Goal: Information Seeking & Learning: Learn about a topic

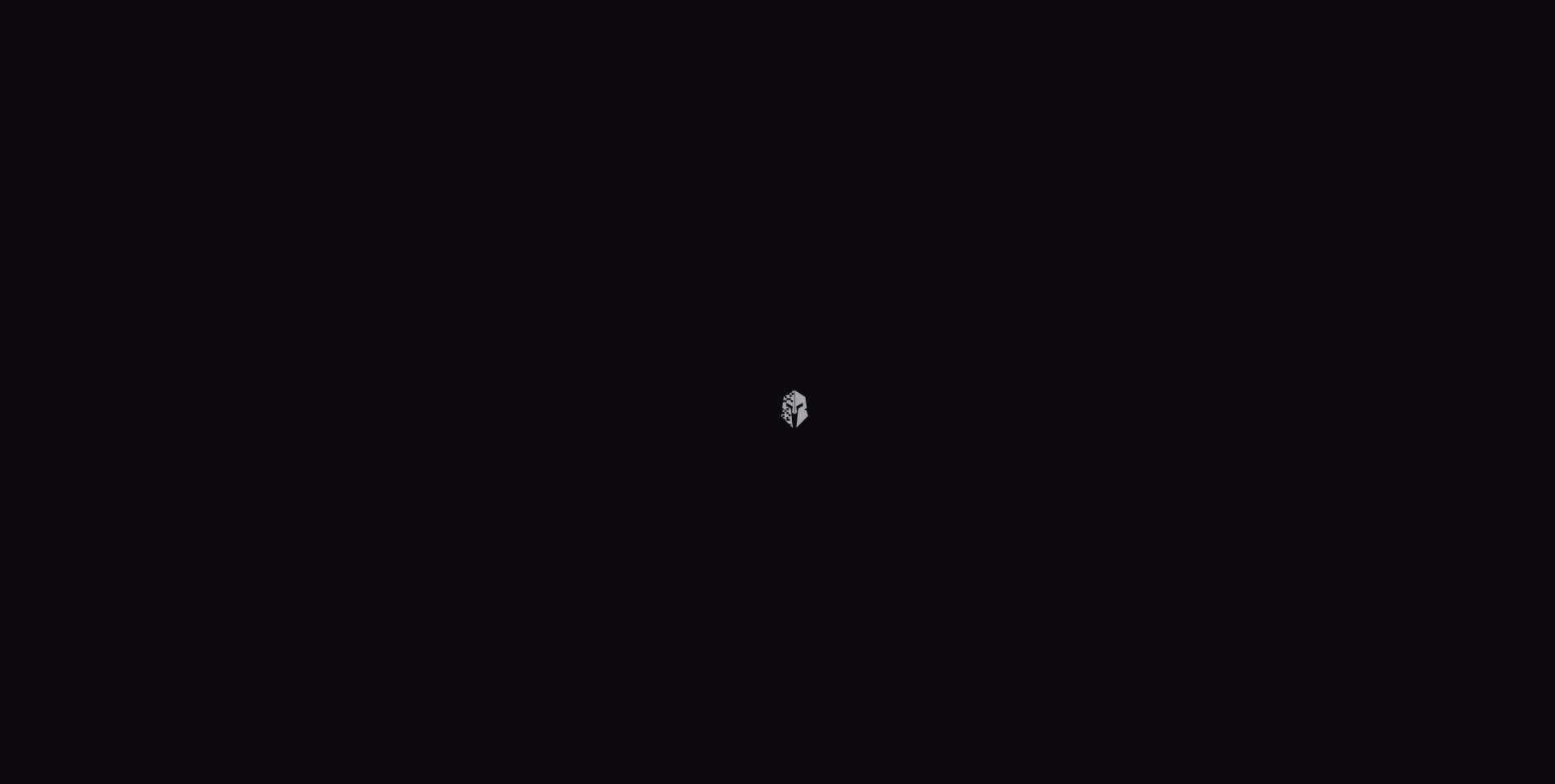
click at [1165, 159] on body at bounding box center [777, 392] width 1555 height 784
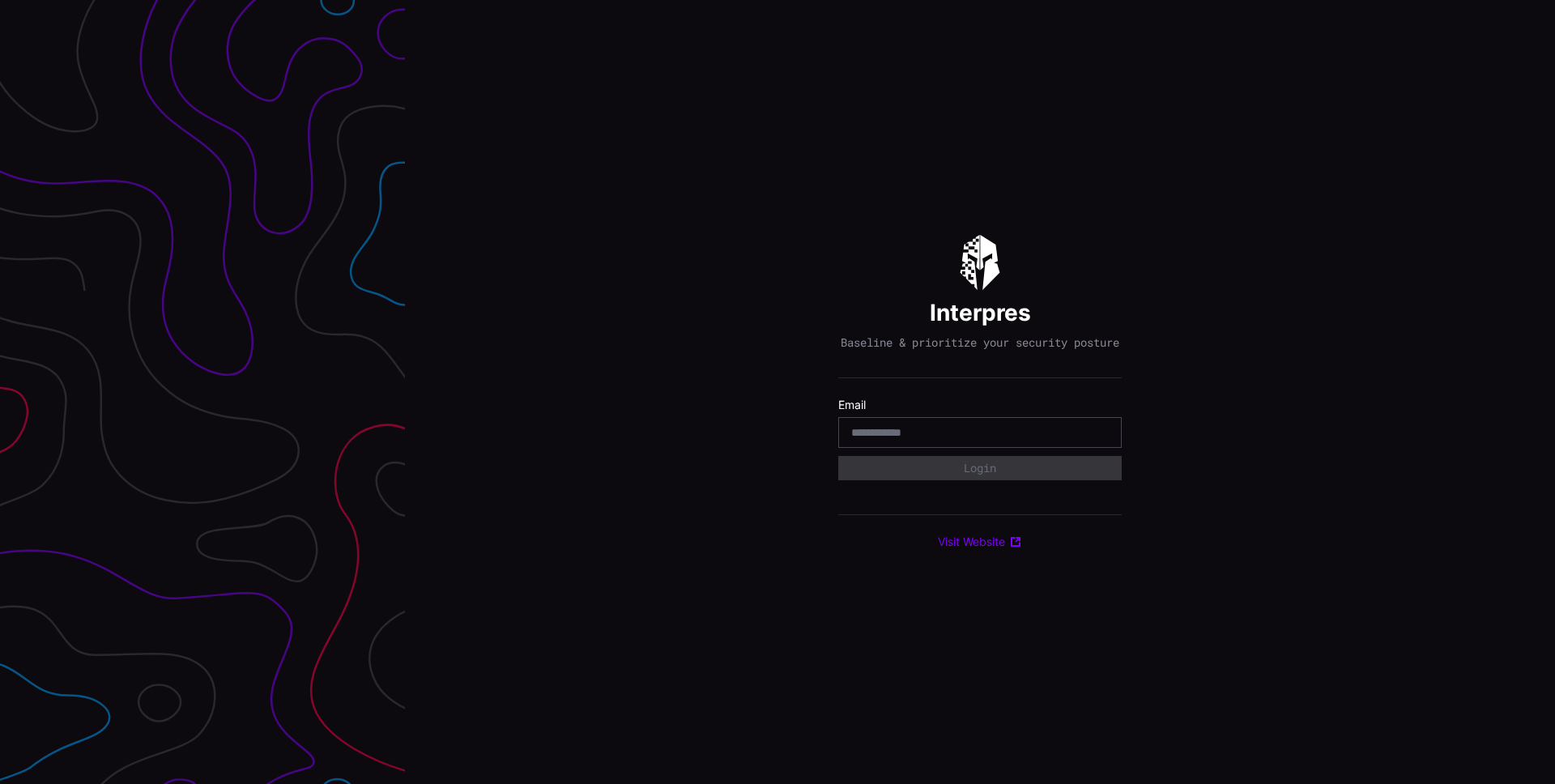
click at [924, 439] on input "email" at bounding box center [980, 432] width 257 height 14
type input "**********"
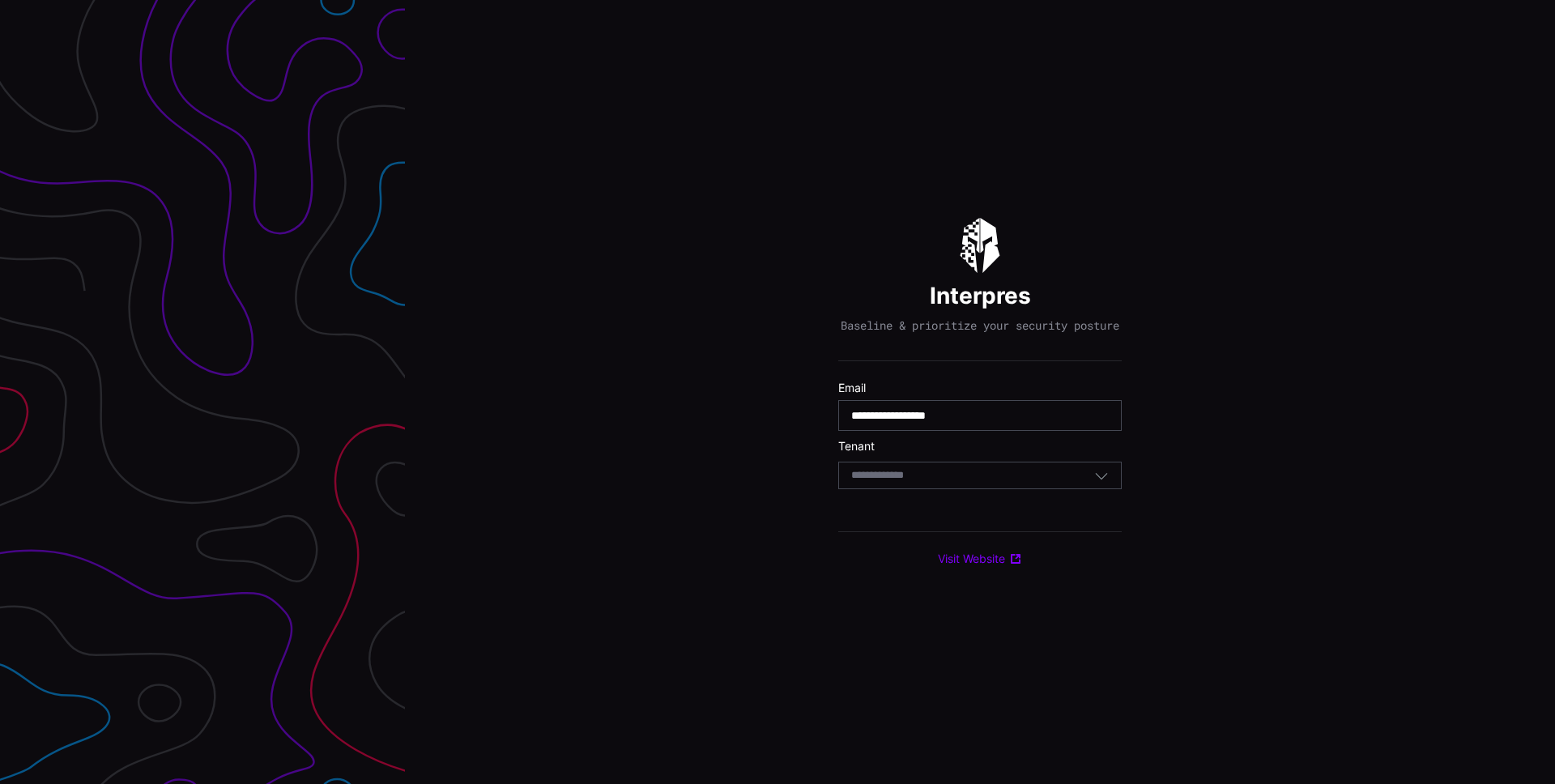
click at [963, 475] on div "Select Tenant" at bounding box center [972, 475] width 243 height 14
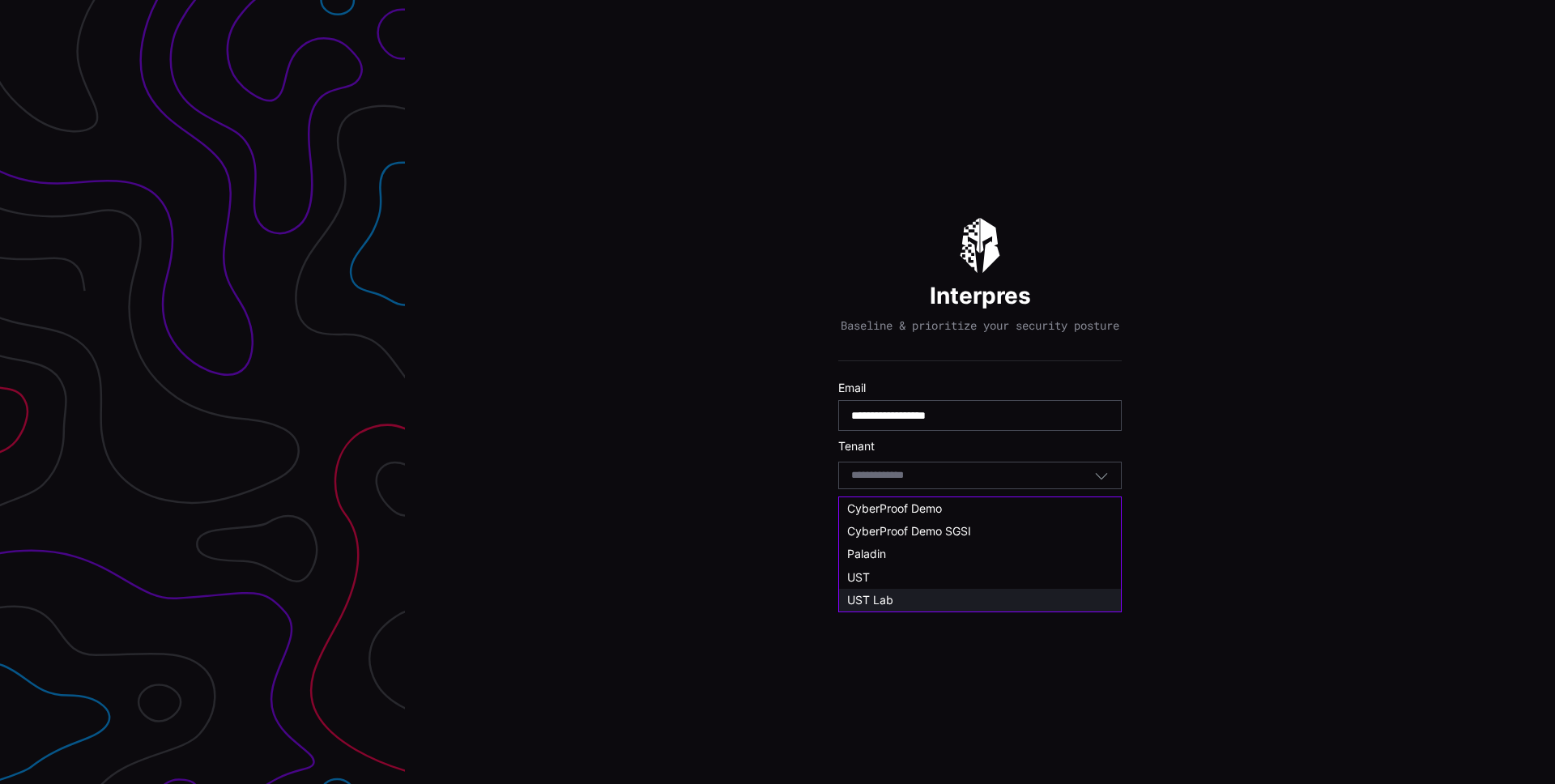
click at [897, 601] on div "UST Lab" at bounding box center [980, 599] width 265 height 14
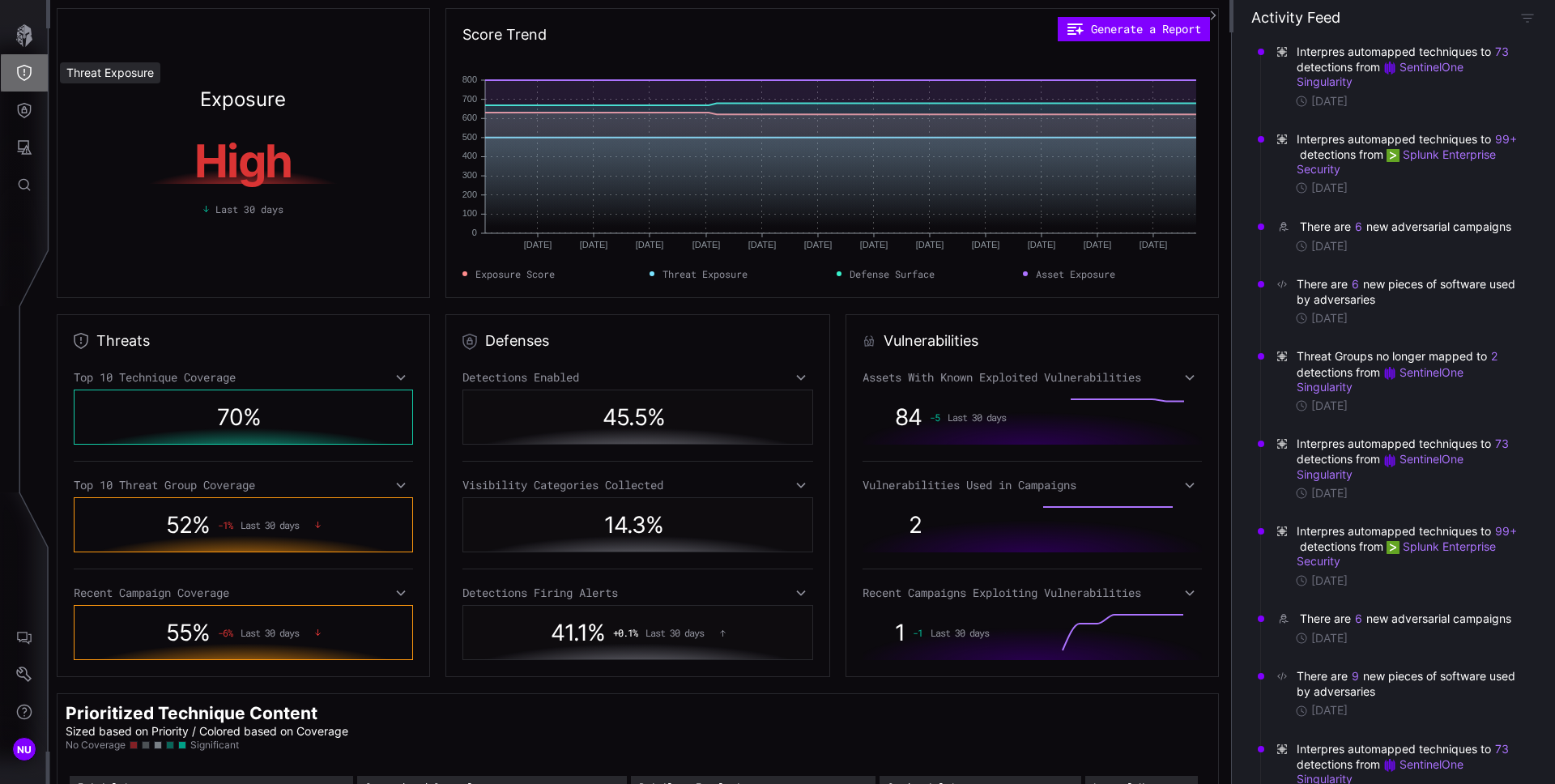
click at [22, 73] on icon "Threat Exposure" at bounding box center [24, 73] width 16 height 16
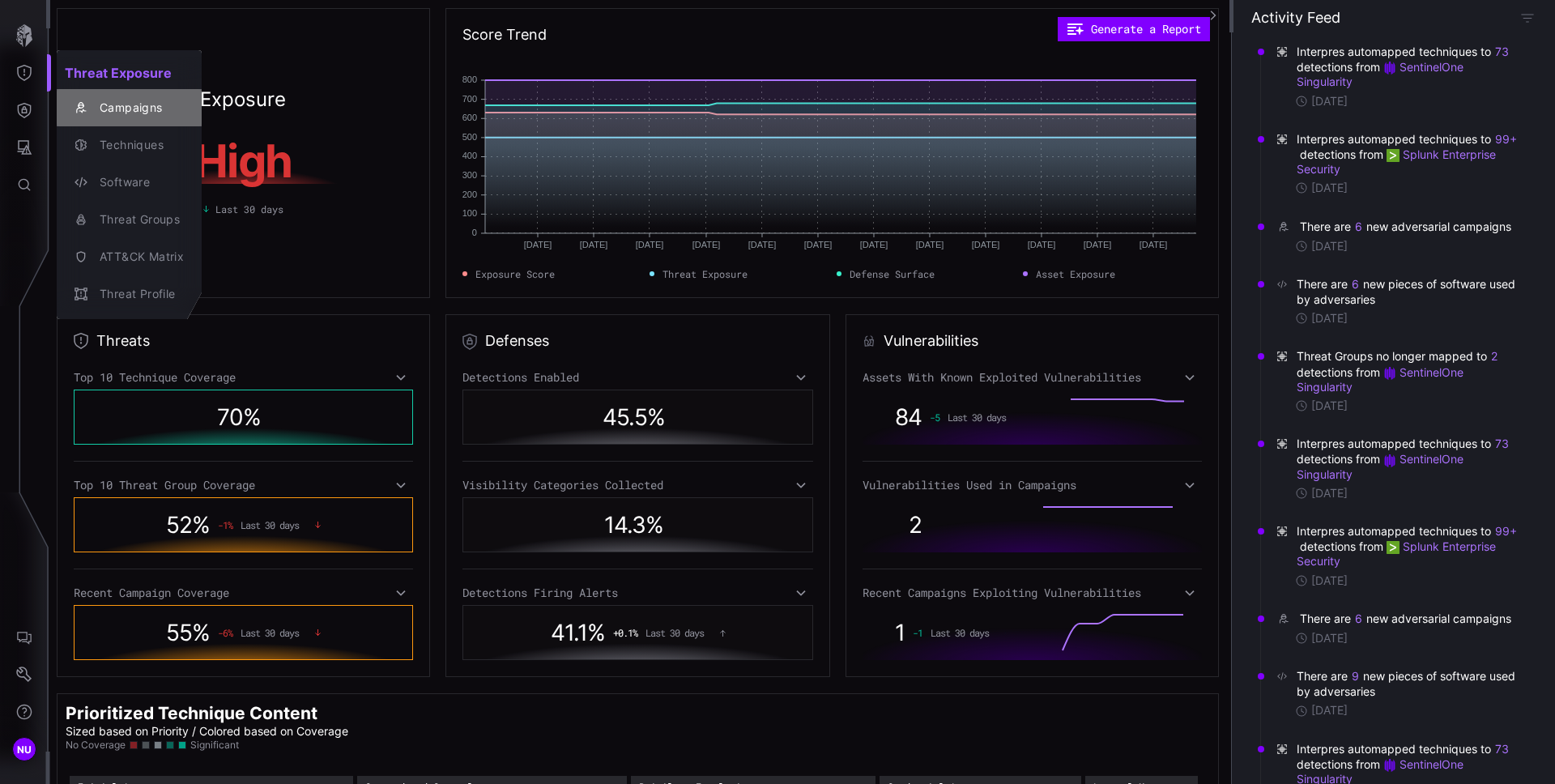
click at [113, 109] on div "Campaigns" at bounding box center [137, 108] width 92 height 21
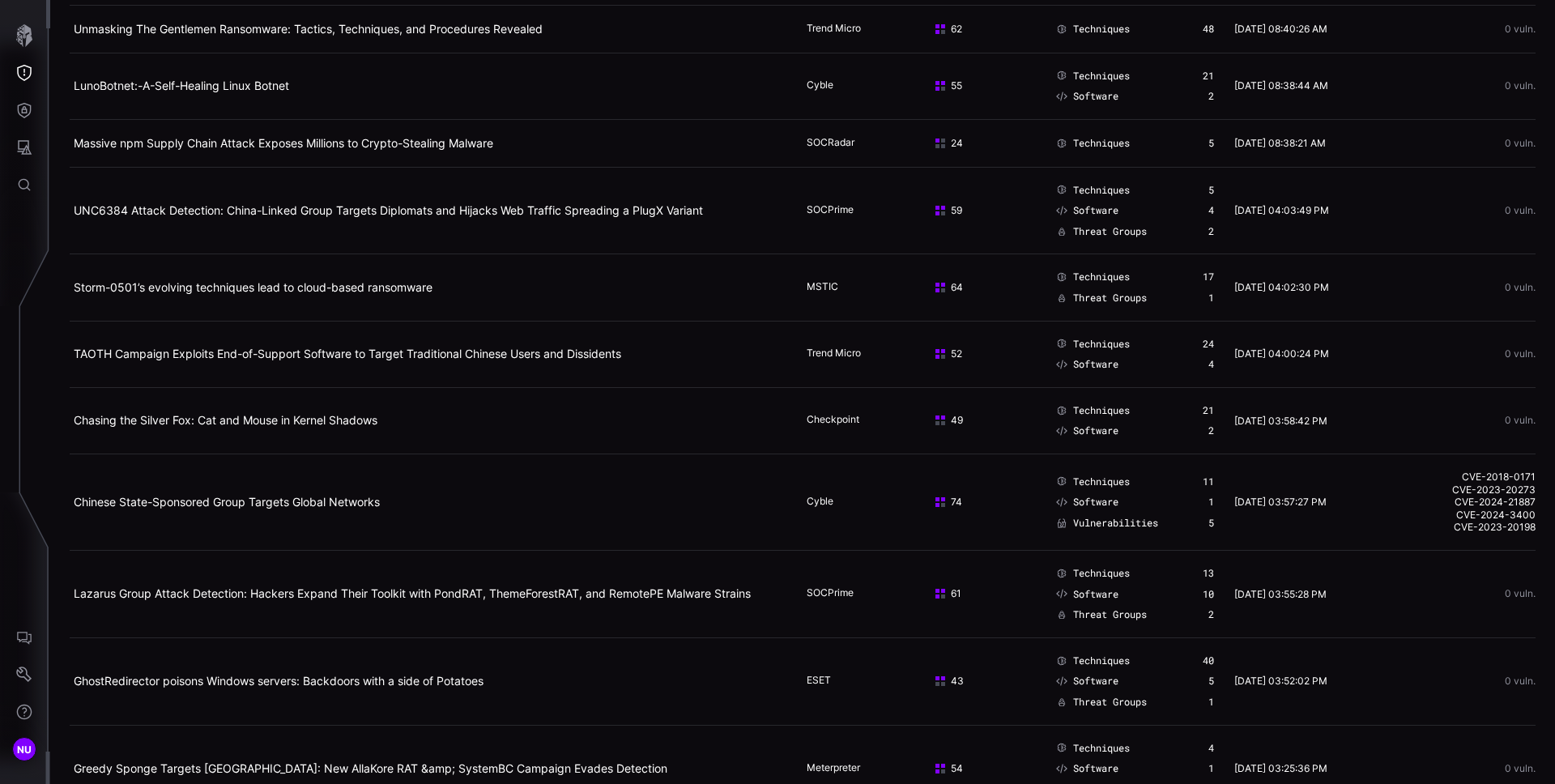
scroll to position [638, 0]
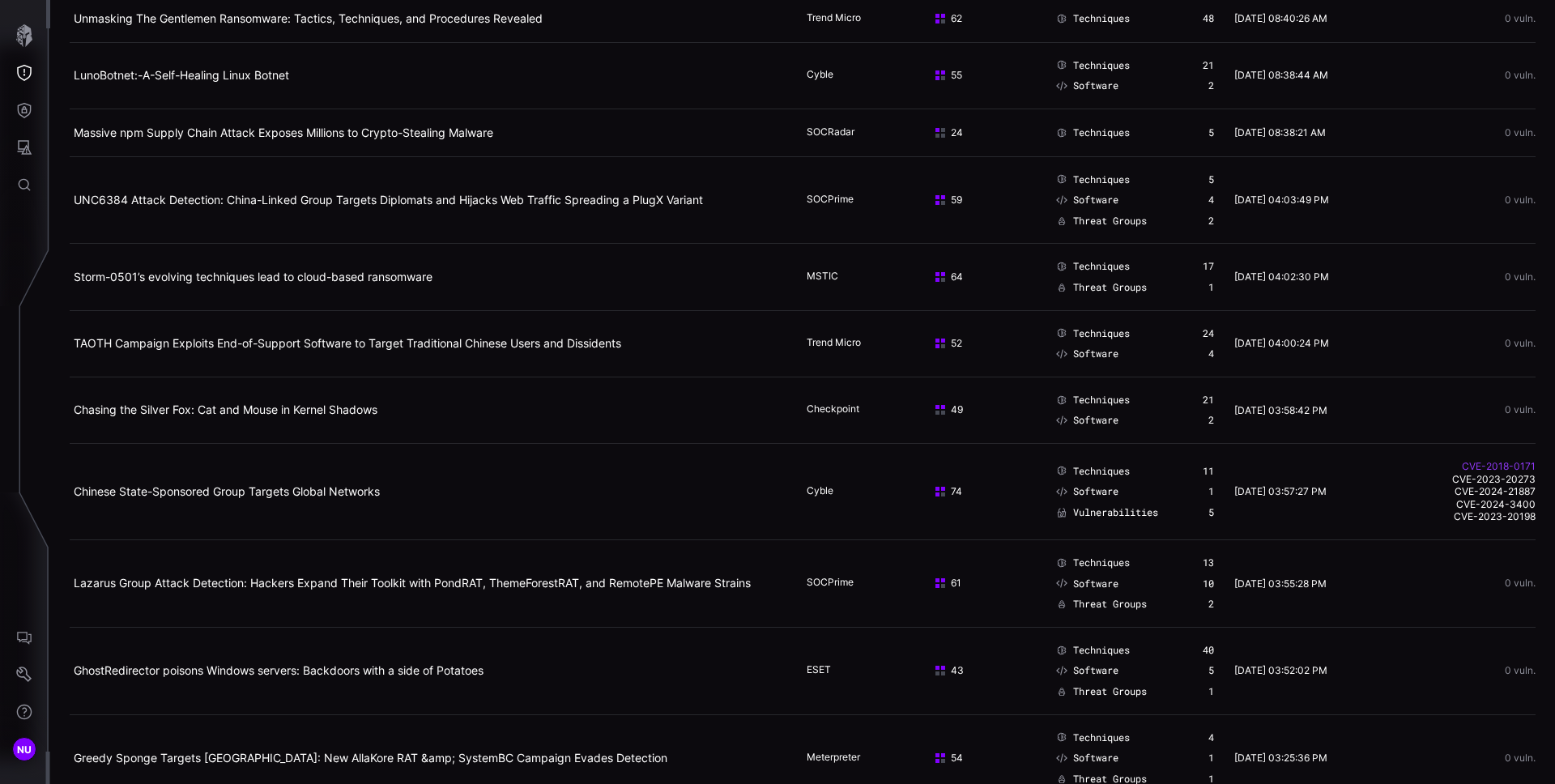
click at [1473, 462] on link "CVE-2018-0171" at bounding box center [1461, 466] width 149 height 13
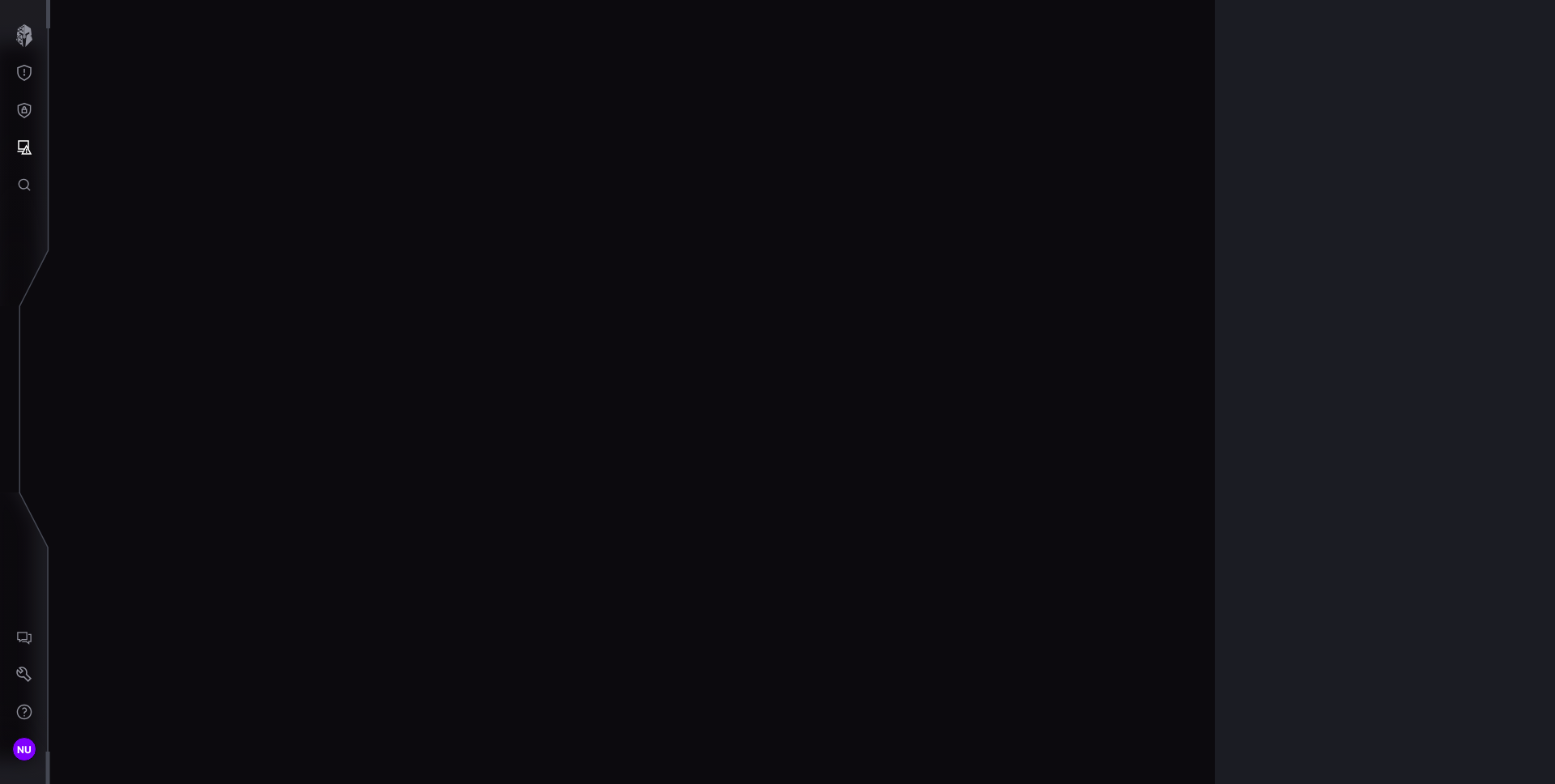
scroll to position [3362, 659]
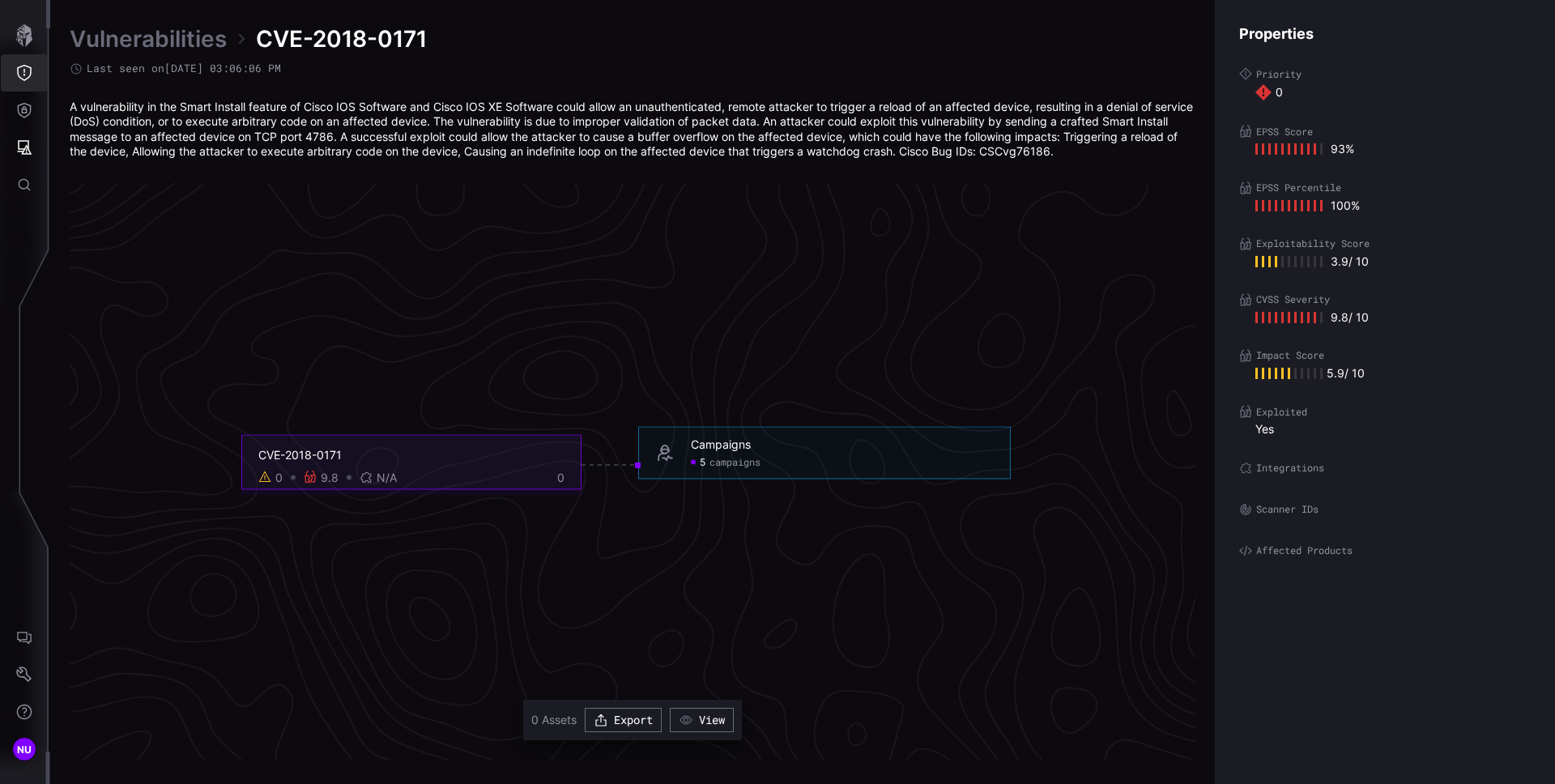
click at [14, 71] on button "Threat Exposure" at bounding box center [24, 73] width 47 height 38
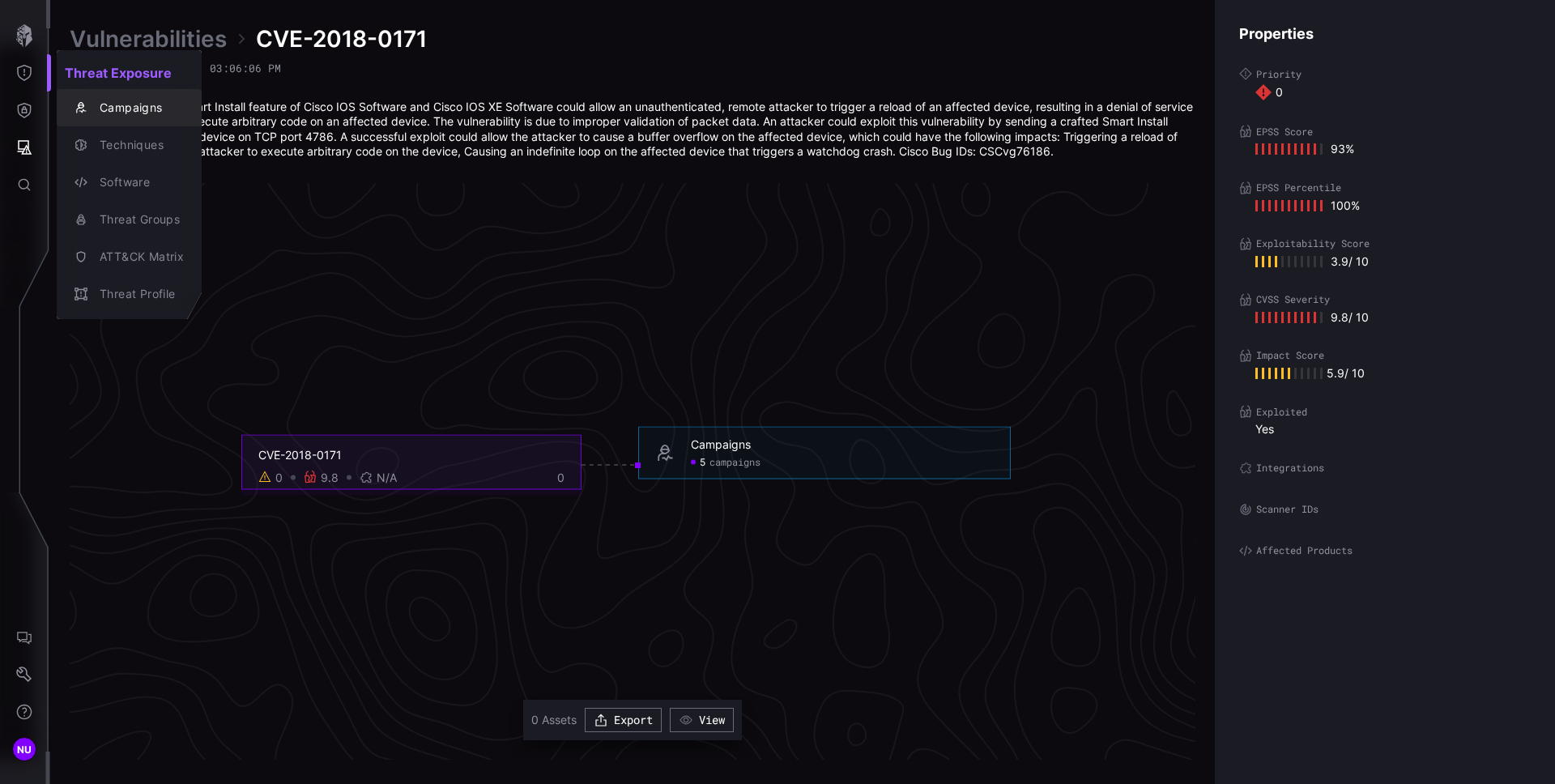
click at [127, 108] on div "Campaigns" at bounding box center [137, 108] width 92 height 21
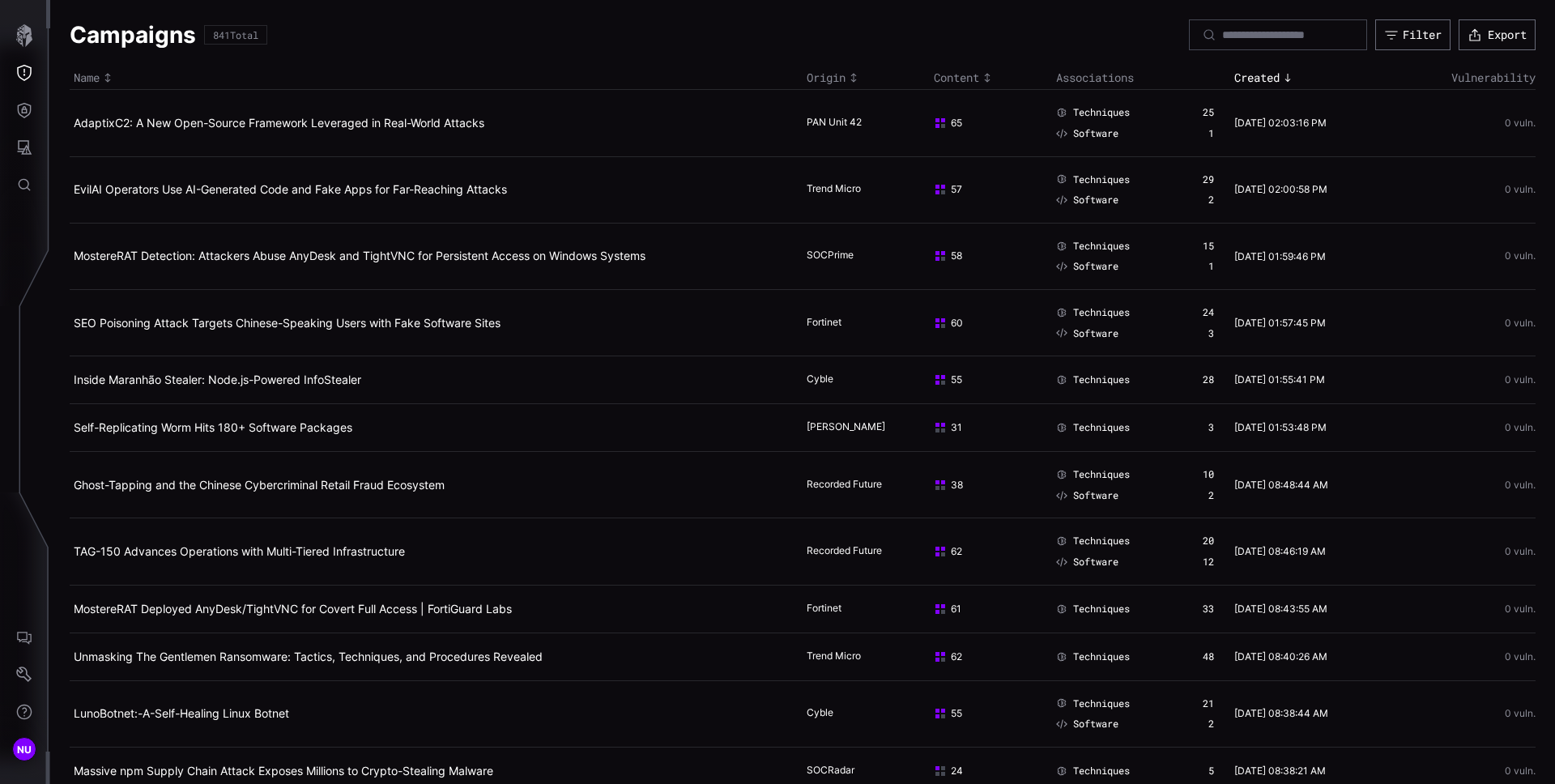
click at [1428, 182] on td "0 vuln." at bounding box center [1459, 189] width 153 height 66
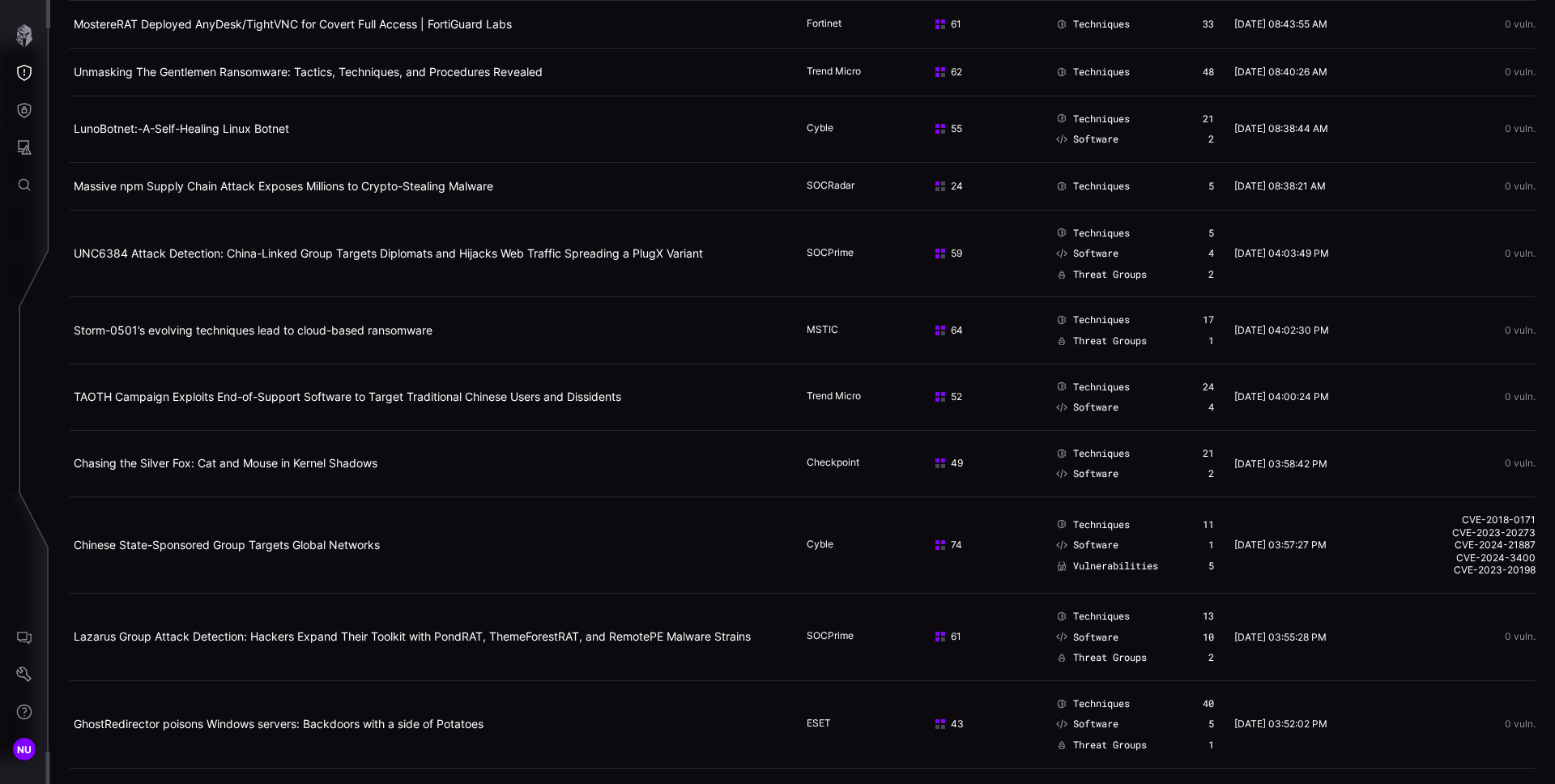
scroll to position [605, 0]
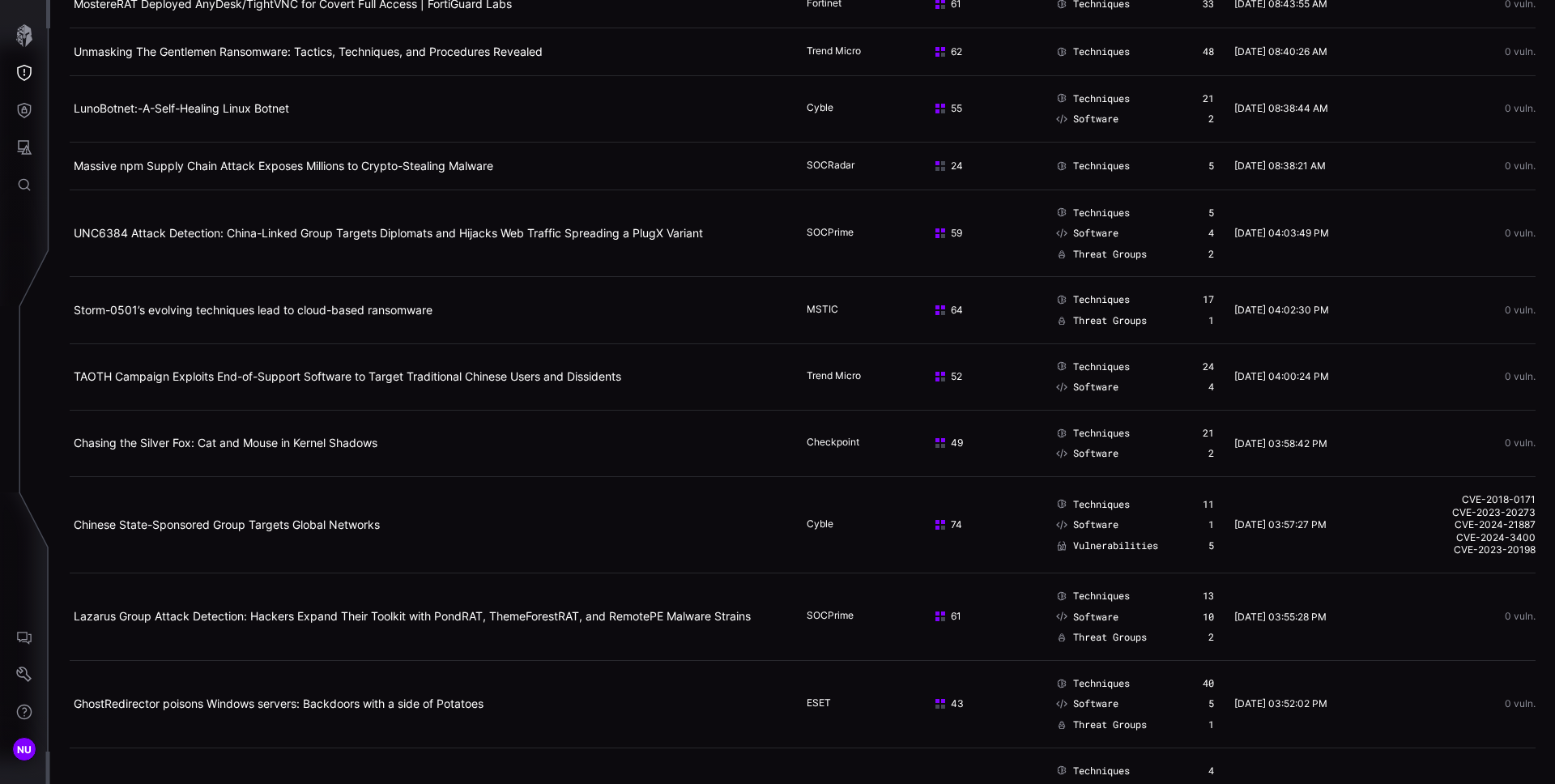
click at [1360, 530] on td "09/05/25 03:57:27 PM" at bounding box center [1307, 525] width 153 height 97
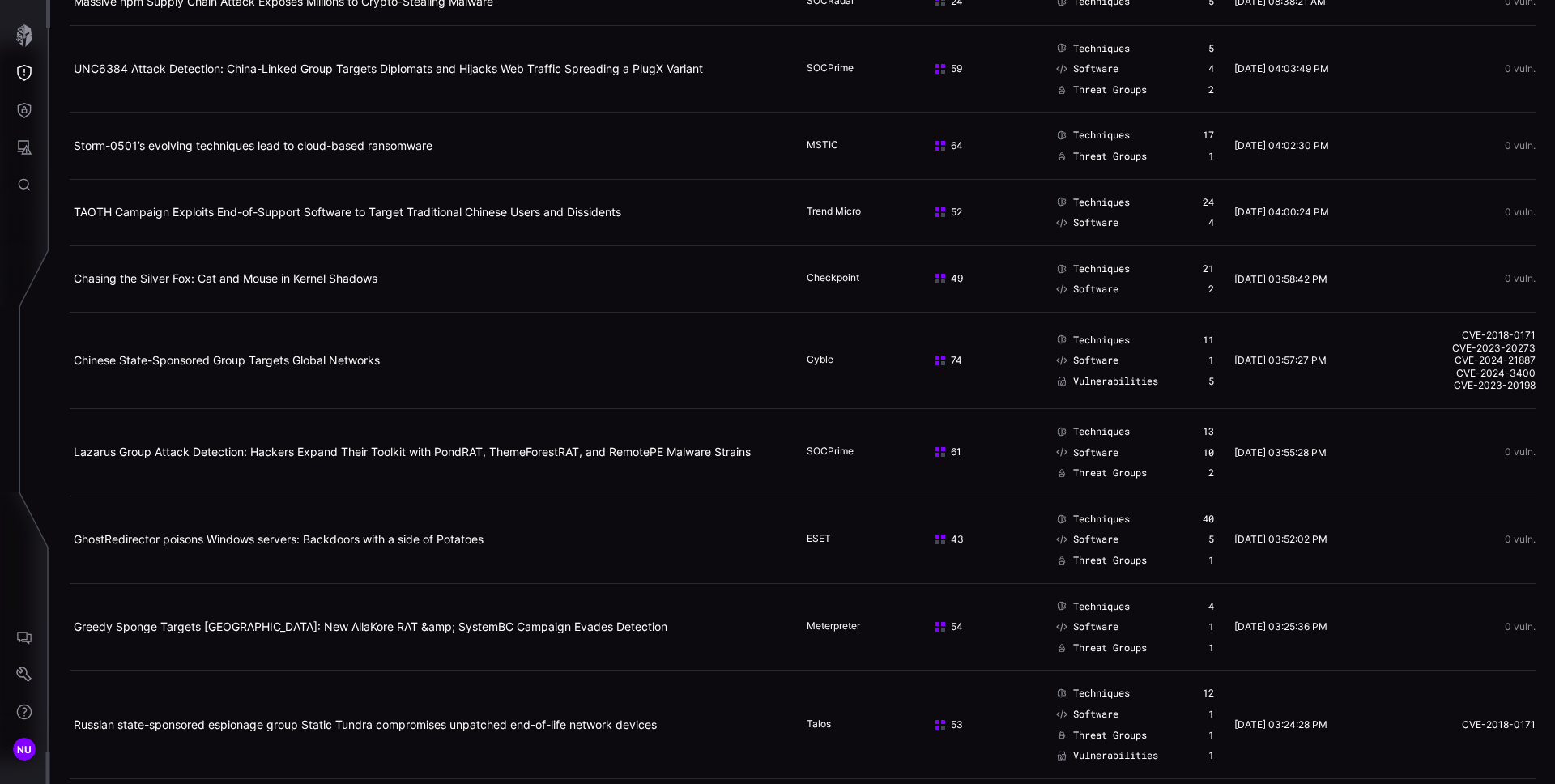
scroll to position [979, 0]
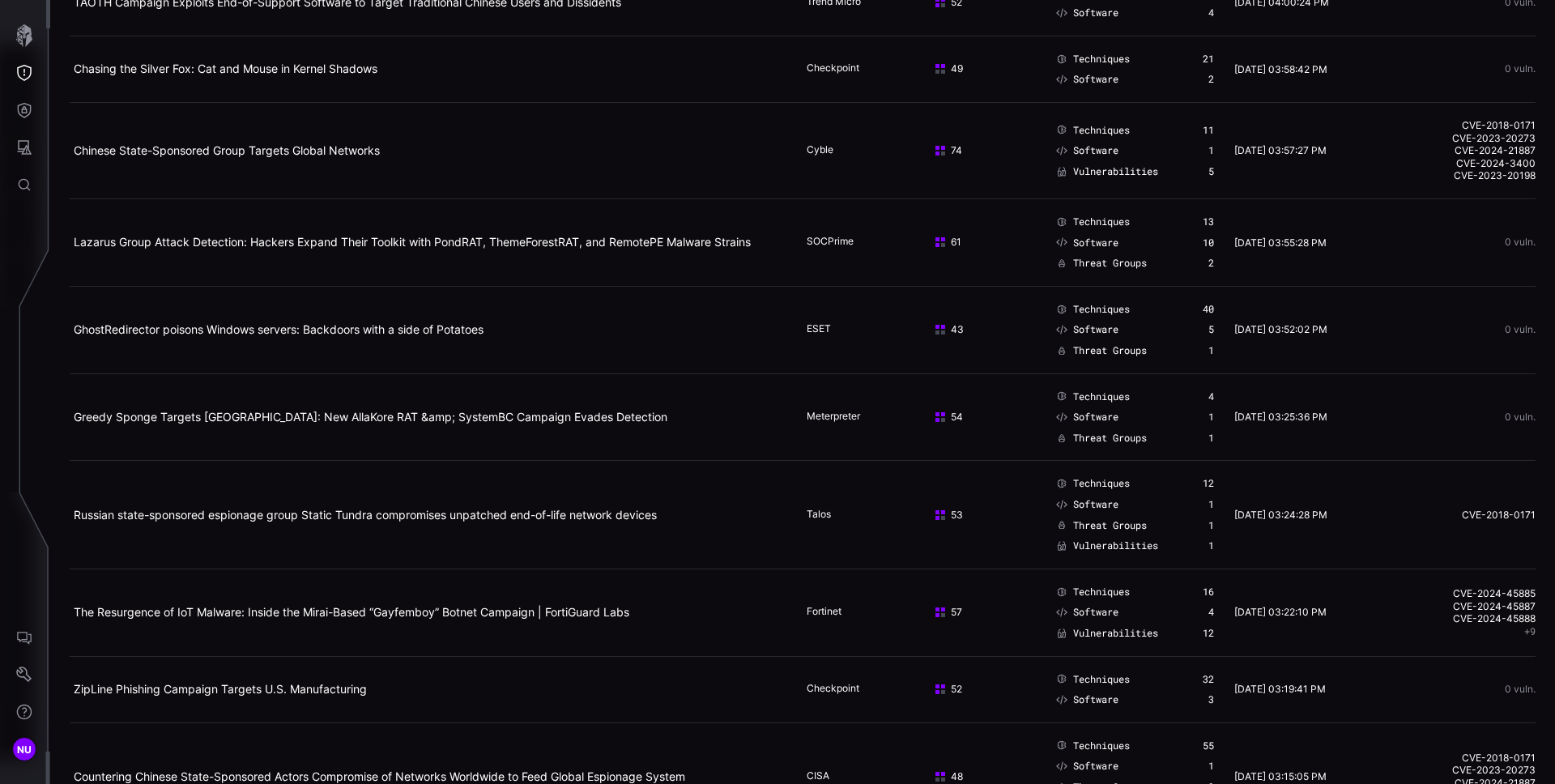
click at [1124, 168] on span "Vulnerabilities" at bounding box center [1115, 171] width 85 height 13
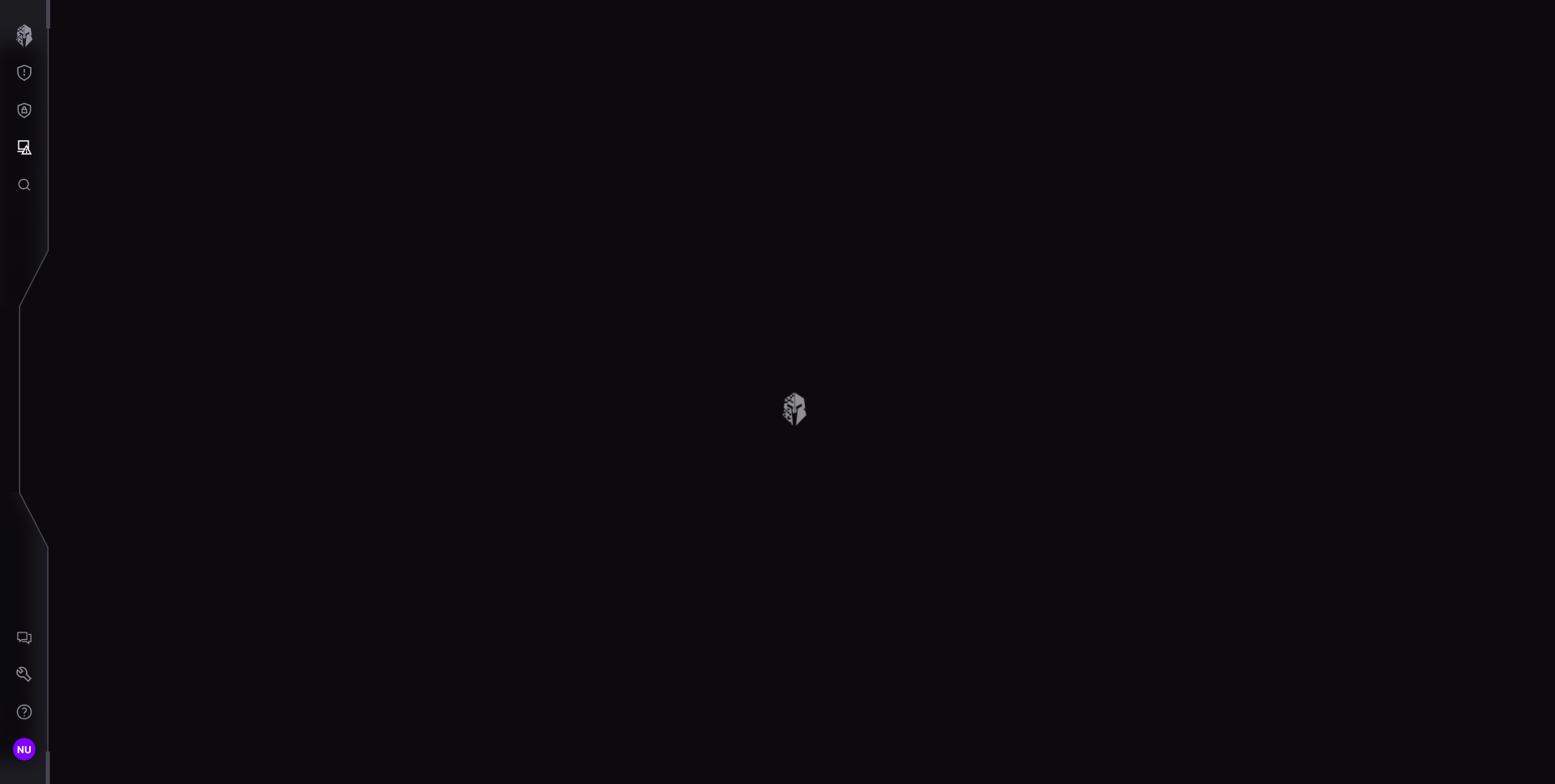
click at [1124, 168] on div "Campaigns 841 Total Filter Export Name Origin Content Associations Created Vuln…" at bounding box center [802, 392] width 1505 height 784
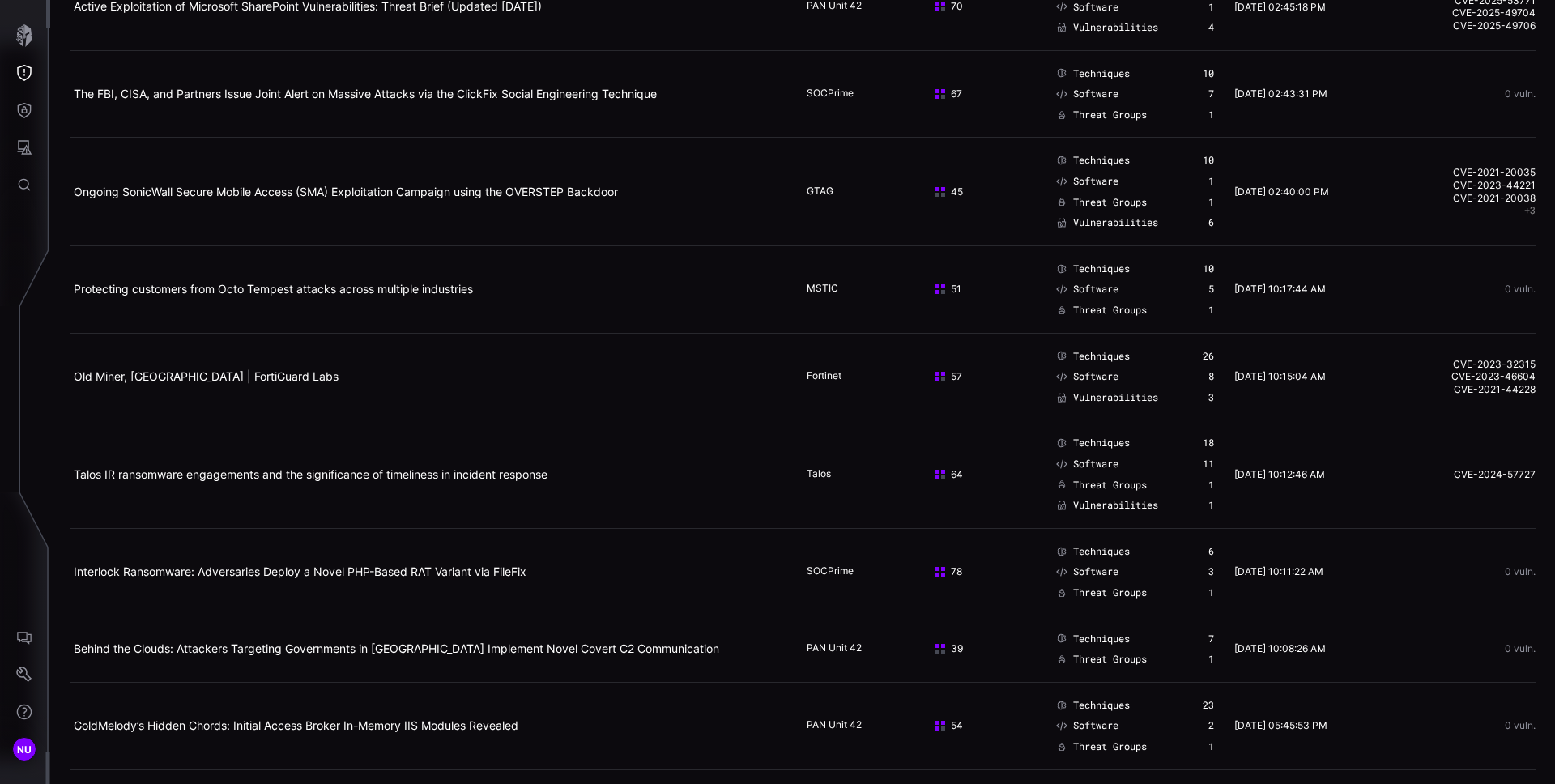
scroll to position [2537, 0]
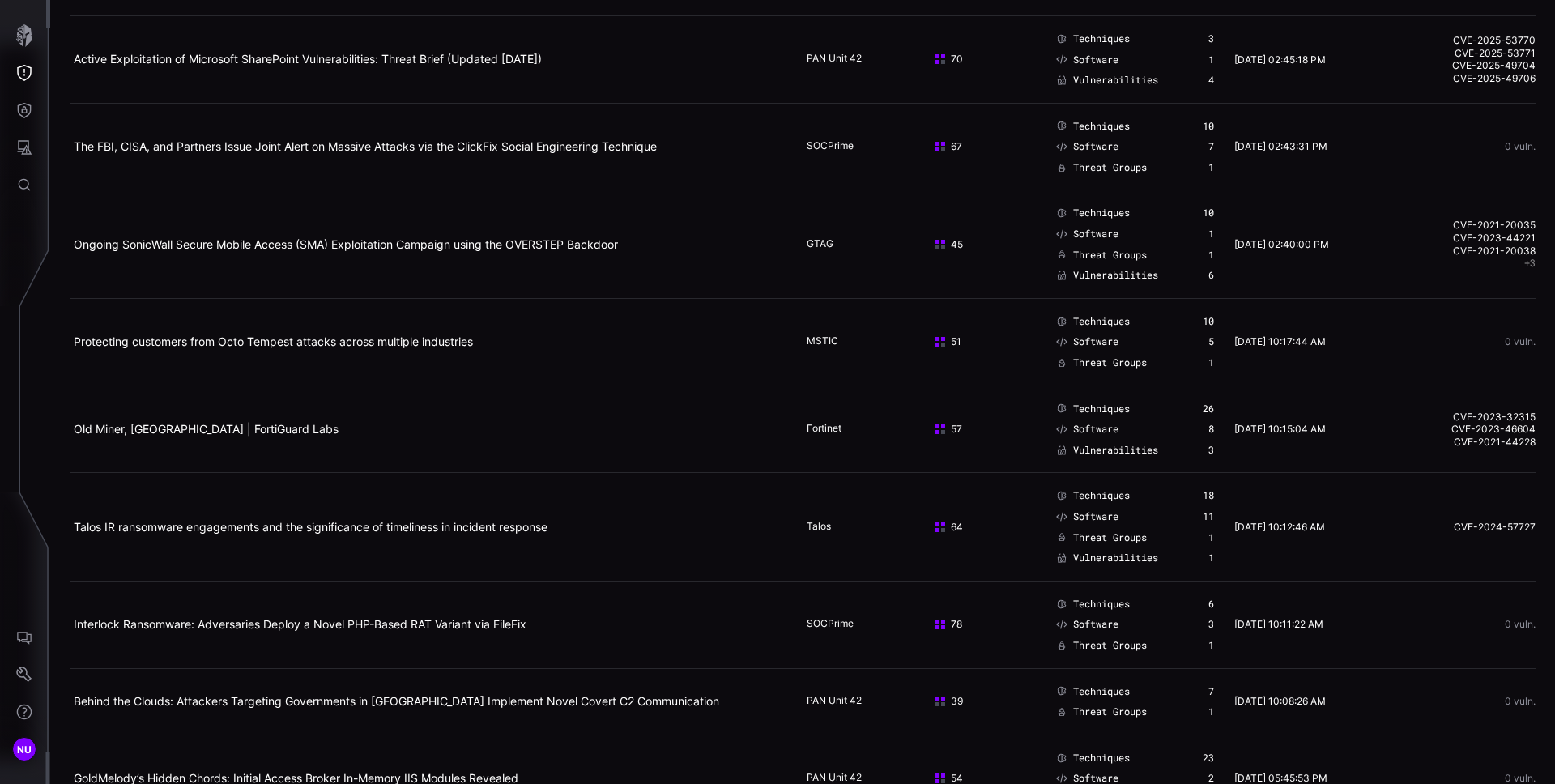
click at [1525, 261] on button "+ 3" at bounding box center [1530, 263] width 12 height 13
click at [1454, 271] on td "CVE-2021-20035 CVE-2023-44221 CVE-2021-20038 + 3" at bounding box center [1459, 244] width 153 height 108
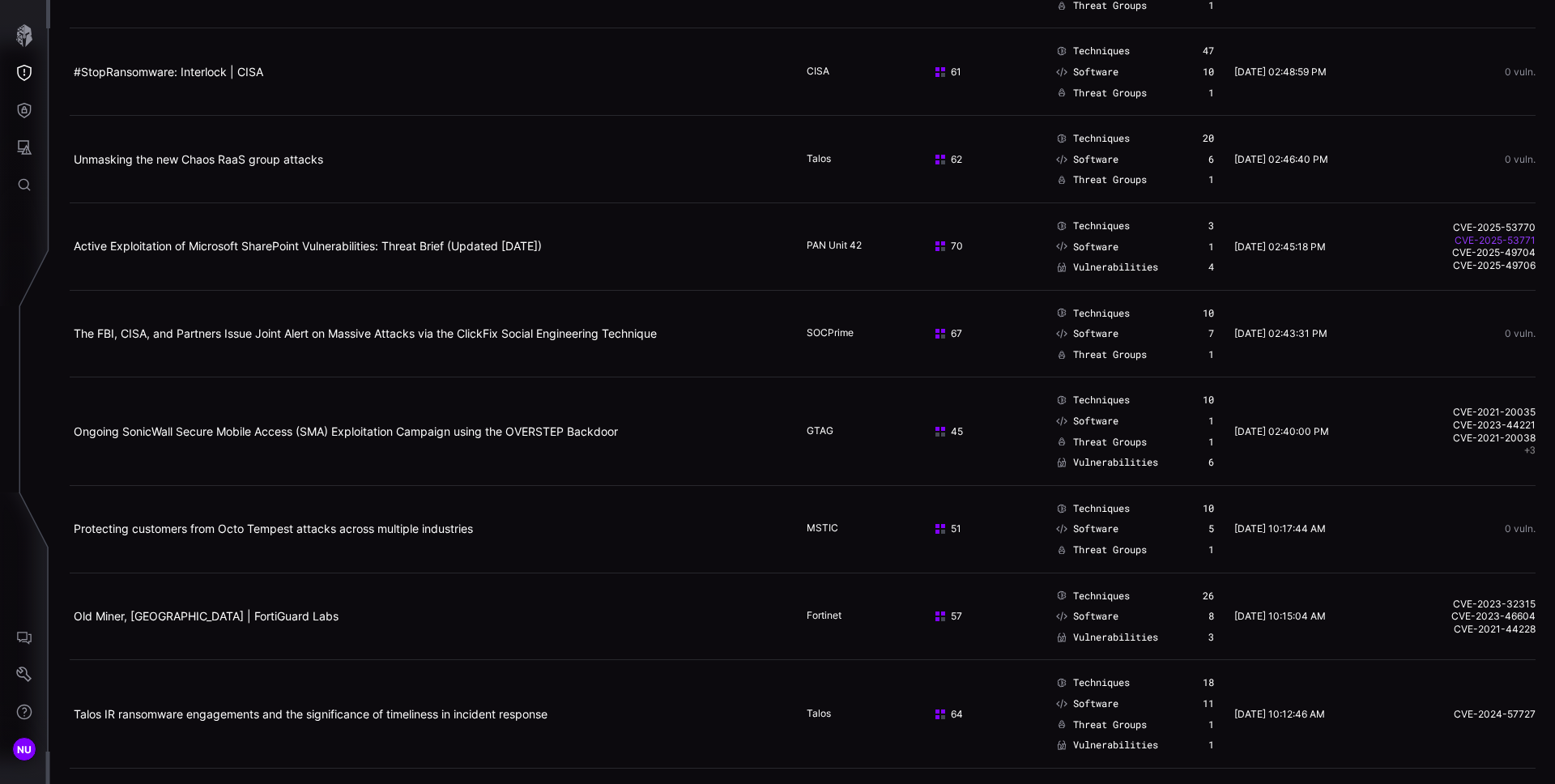
scroll to position [2324, 0]
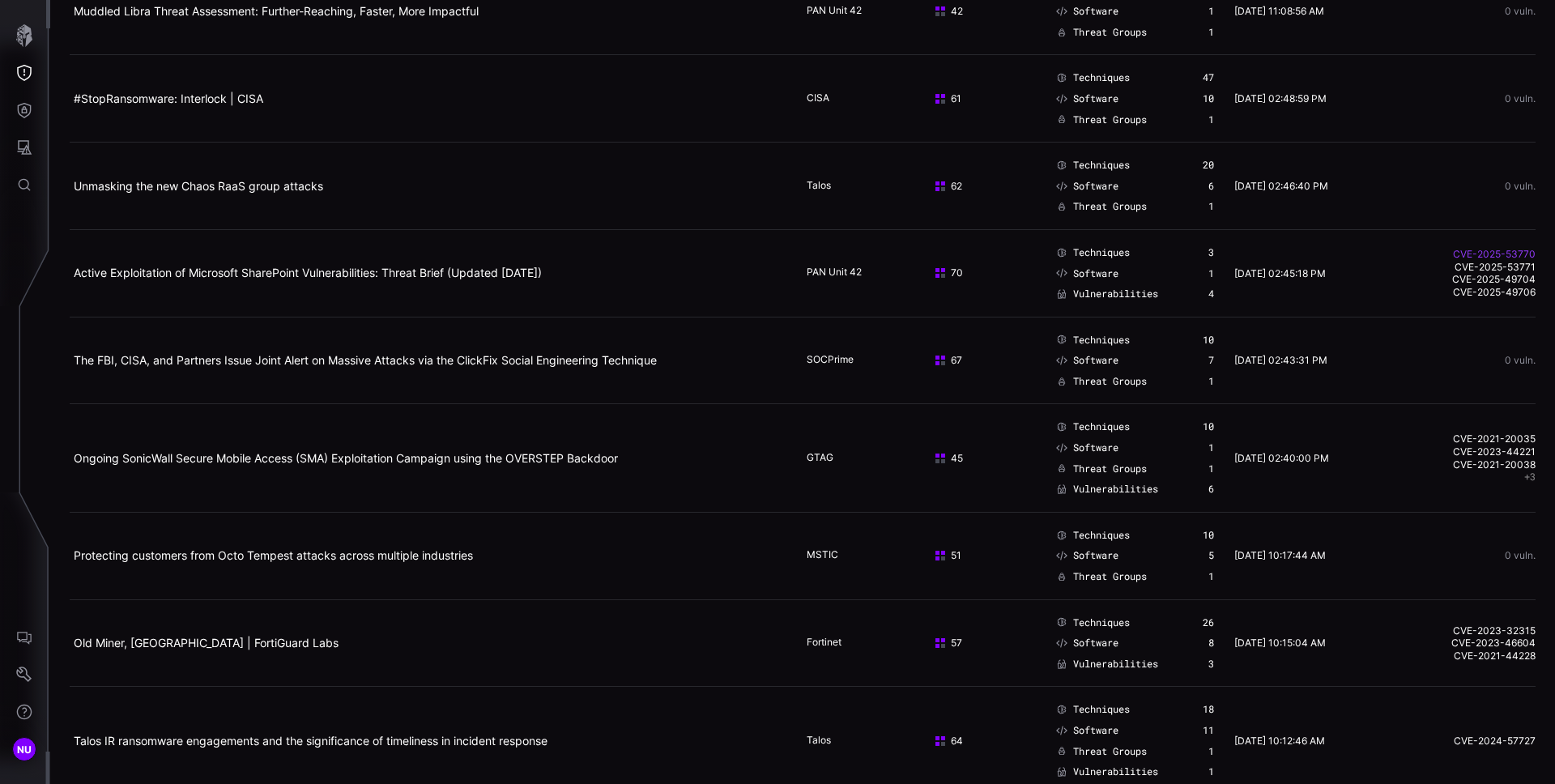
click at [1490, 253] on link "CVE-2025-53770" at bounding box center [1461, 254] width 149 height 13
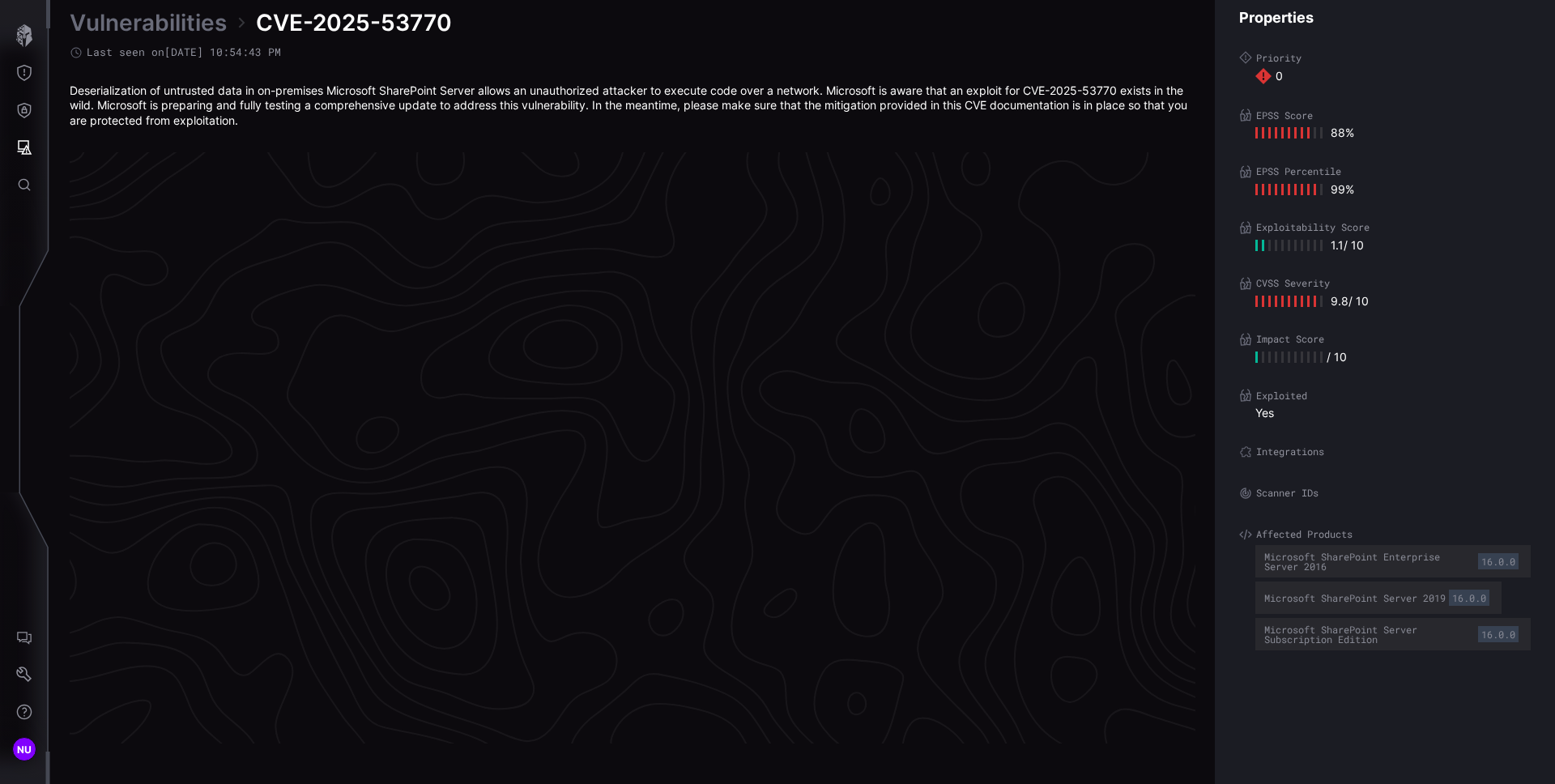
scroll to position [3354, 659]
